Goal: Task Accomplishment & Management: Complete application form

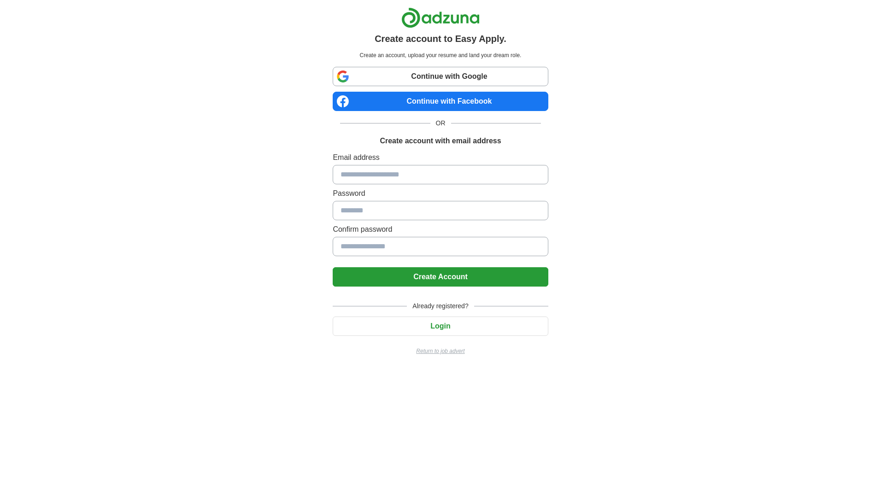
click at [458, 352] on p "Return to job advert" at bounding box center [440, 351] width 215 height 8
click at [424, 178] on input at bounding box center [440, 174] width 215 height 19
type input "*****"
click at [418, 76] on link "Continue with Google" at bounding box center [440, 76] width 215 height 19
